Goal: Check status: Check status

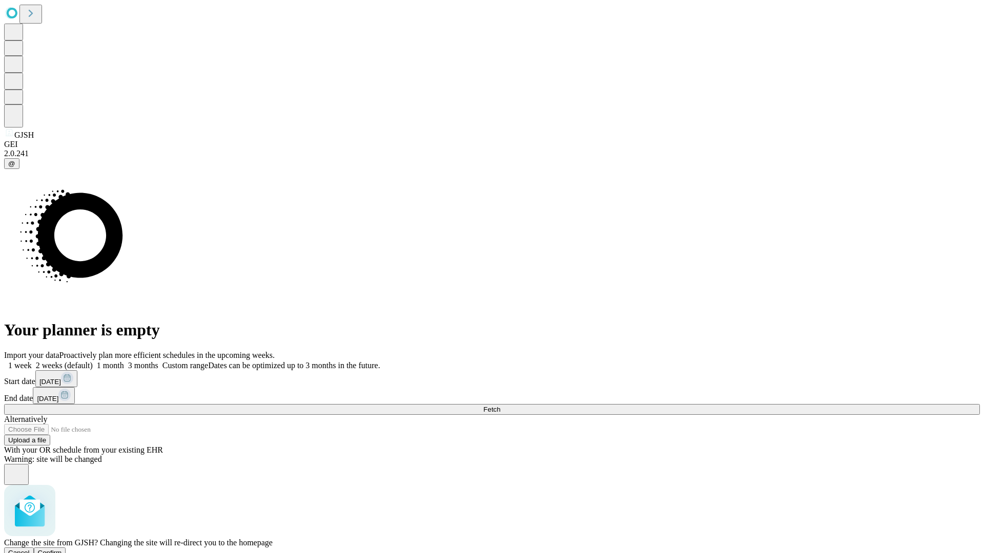
click at [62, 549] on span "Confirm" at bounding box center [50, 553] width 24 height 8
click at [93, 361] on label "2 weeks (default)" at bounding box center [62, 365] width 61 height 9
click at [500, 406] on span "Fetch" at bounding box center [491, 410] width 17 height 8
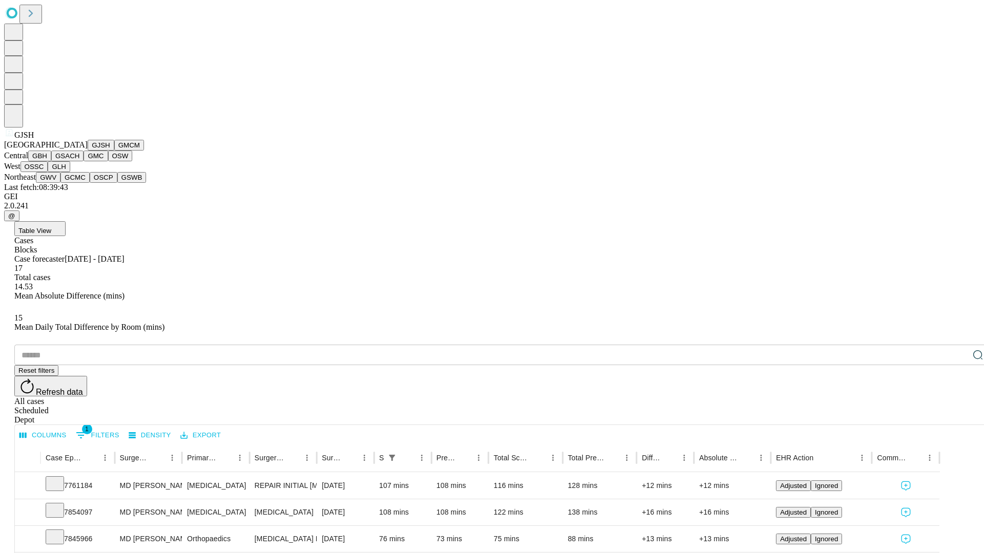
click at [114, 151] on button "GMCM" at bounding box center [129, 145] width 30 height 11
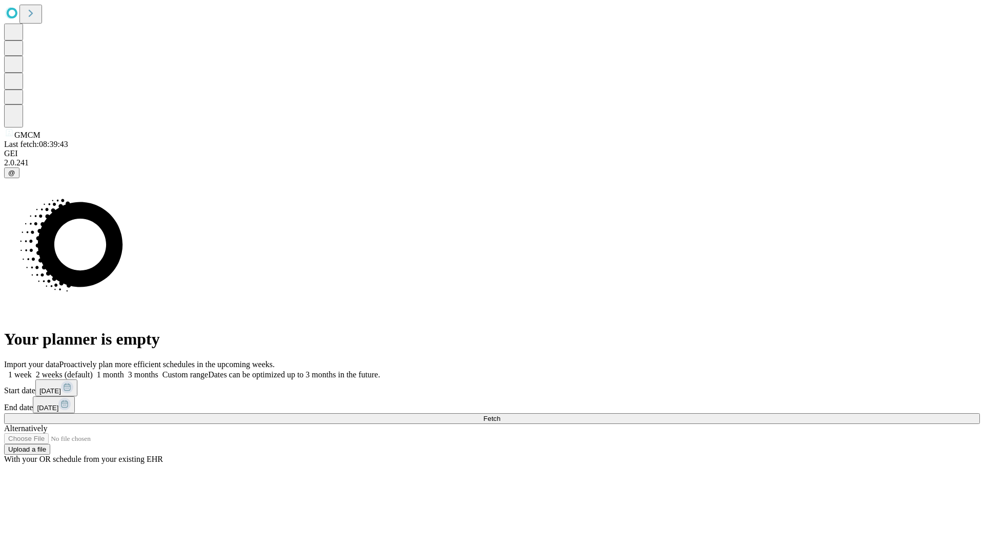
click at [93, 370] on label "2 weeks (default)" at bounding box center [62, 374] width 61 height 9
click at [500, 415] on span "Fetch" at bounding box center [491, 419] width 17 height 8
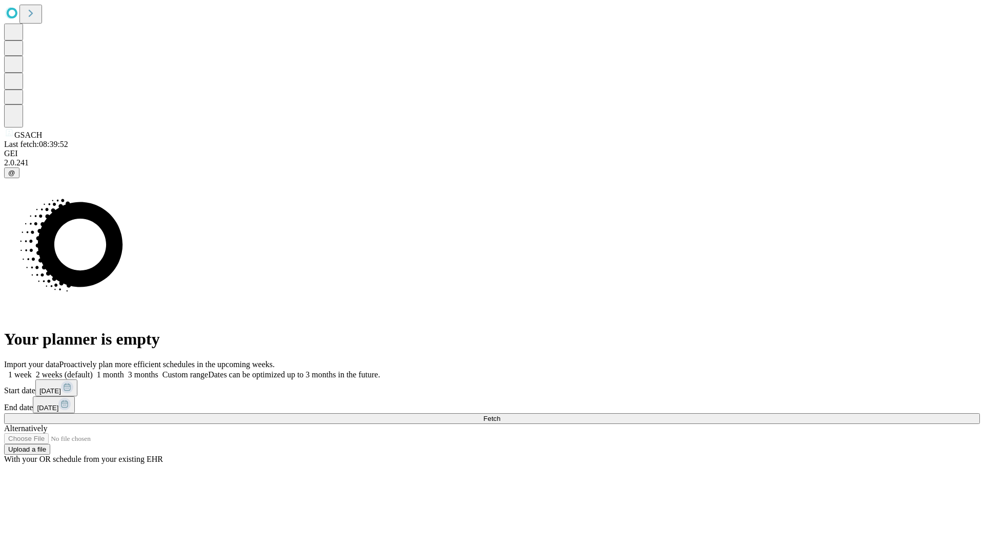
click at [500, 415] on span "Fetch" at bounding box center [491, 419] width 17 height 8
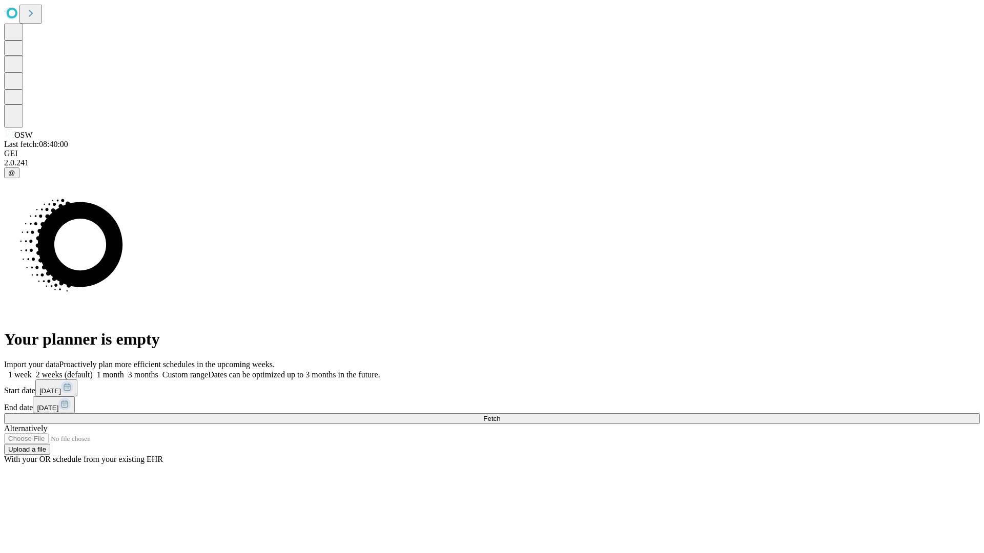
click at [500, 415] on span "Fetch" at bounding box center [491, 419] width 17 height 8
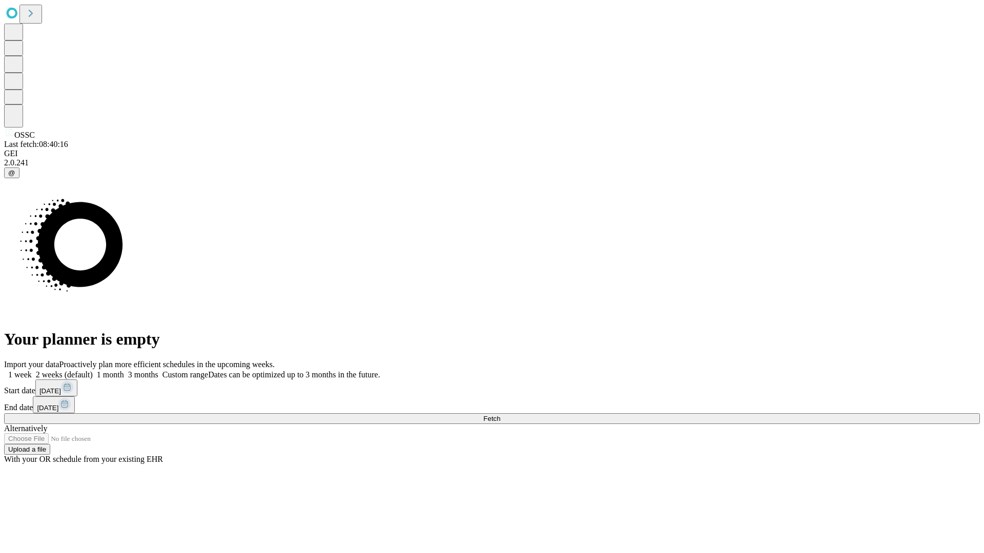
click at [93, 370] on label "2 weeks (default)" at bounding box center [62, 374] width 61 height 9
click at [500, 415] on span "Fetch" at bounding box center [491, 419] width 17 height 8
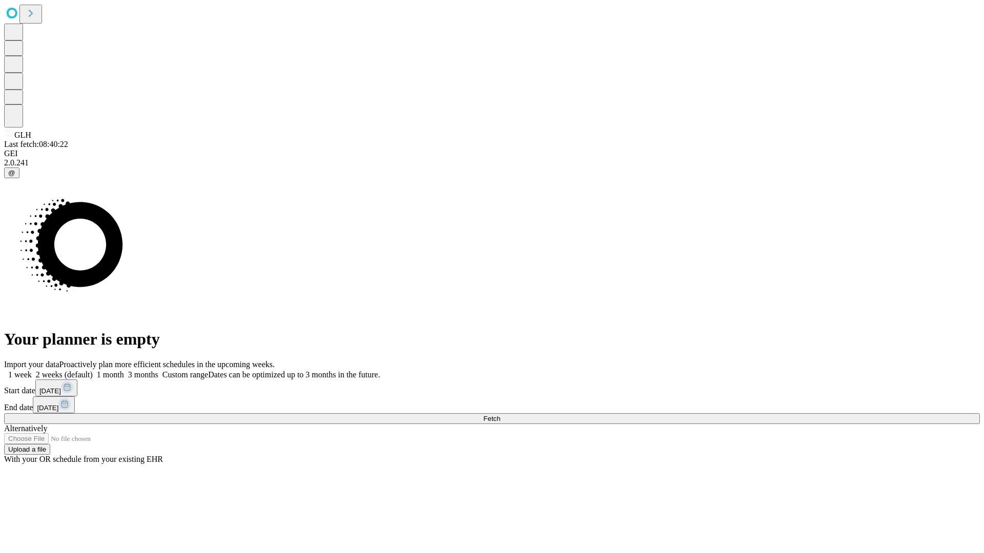
click at [93, 370] on label "2 weeks (default)" at bounding box center [62, 374] width 61 height 9
click at [500, 415] on span "Fetch" at bounding box center [491, 419] width 17 height 8
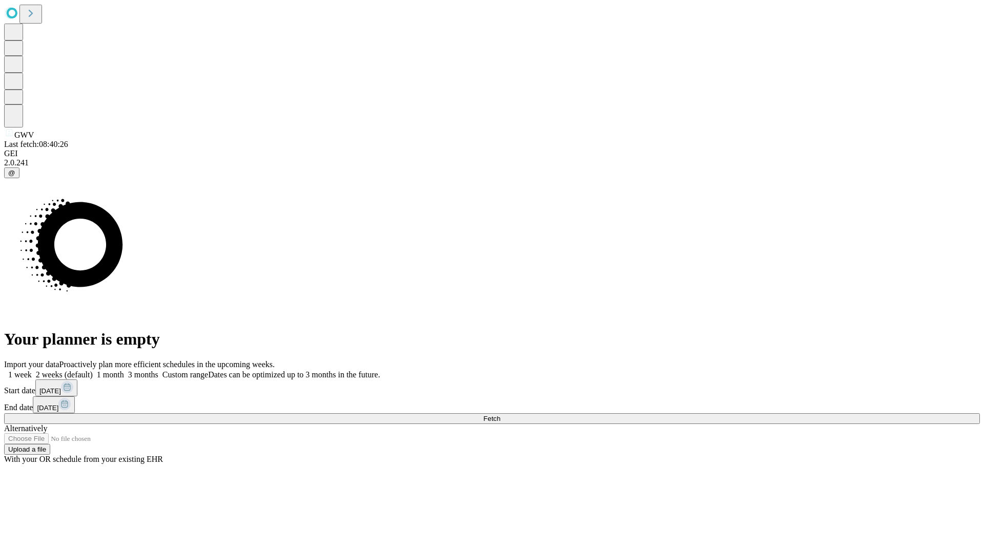
click at [93, 370] on label "2 weeks (default)" at bounding box center [62, 374] width 61 height 9
click at [500, 415] on span "Fetch" at bounding box center [491, 419] width 17 height 8
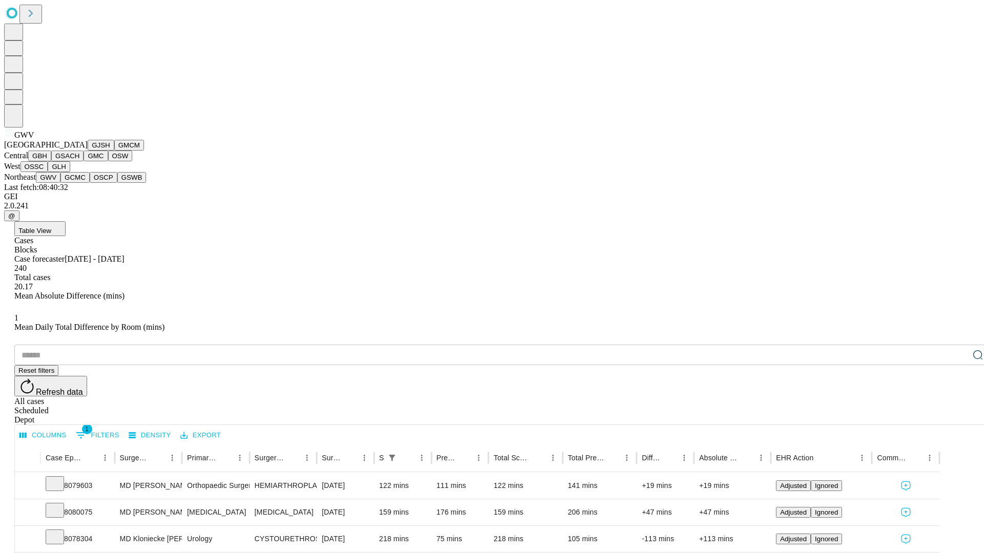
click at [79, 183] on button "GCMC" at bounding box center [74, 177] width 29 height 11
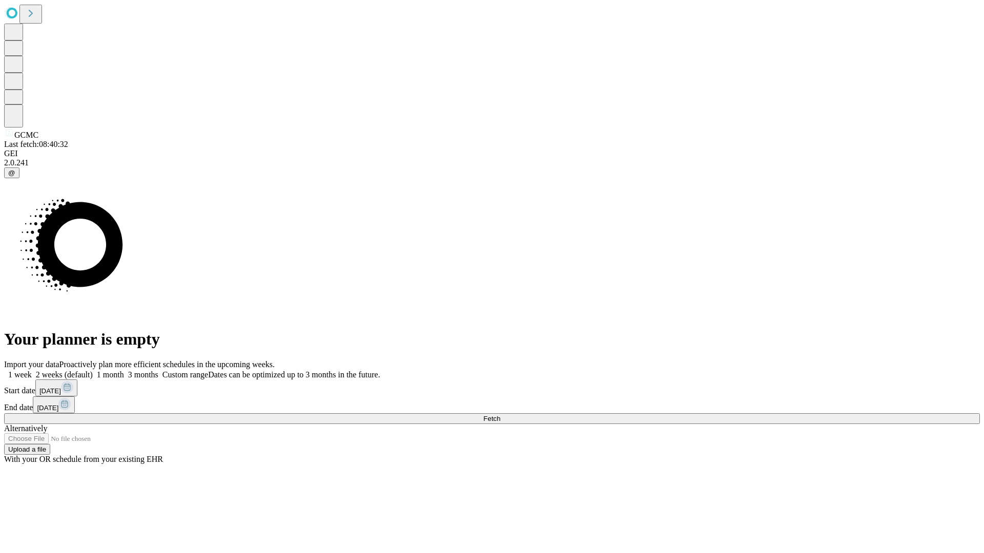
click at [93, 370] on label "2 weeks (default)" at bounding box center [62, 374] width 61 height 9
click at [500, 415] on span "Fetch" at bounding box center [491, 419] width 17 height 8
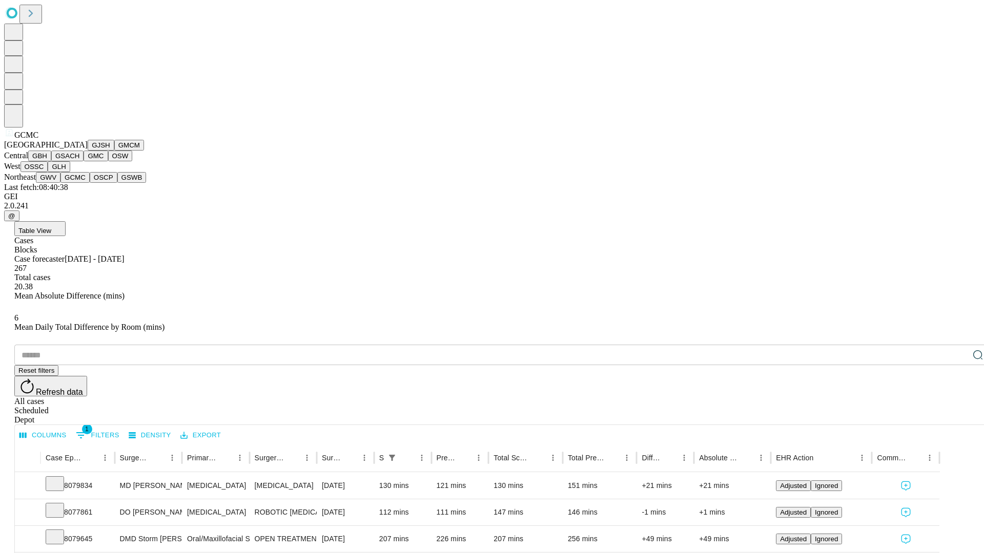
click at [90, 183] on button "OSCP" at bounding box center [104, 177] width 28 height 11
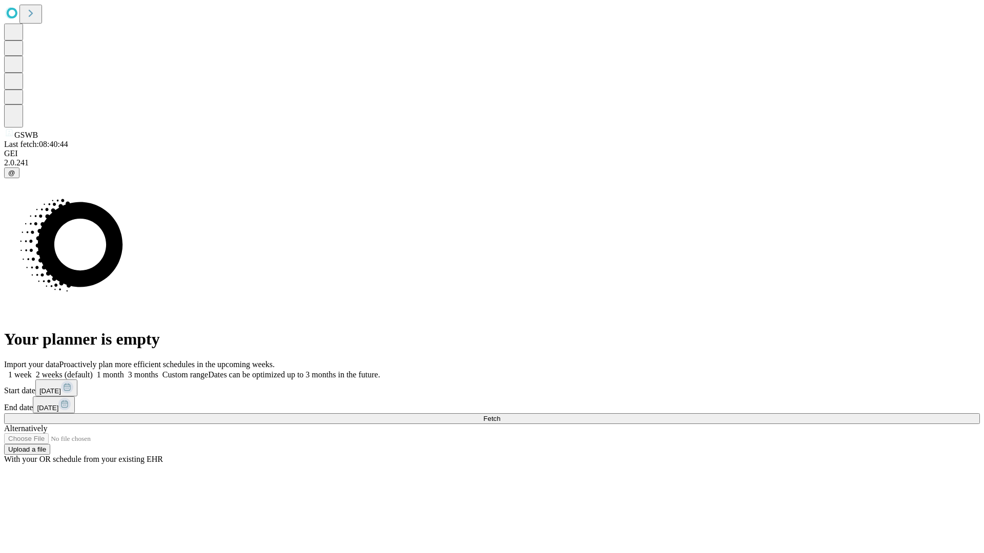
click at [93, 370] on label "2 weeks (default)" at bounding box center [62, 374] width 61 height 9
click at [500, 415] on span "Fetch" at bounding box center [491, 419] width 17 height 8
